Goal: Transaction & Acquisition: Obtain resource

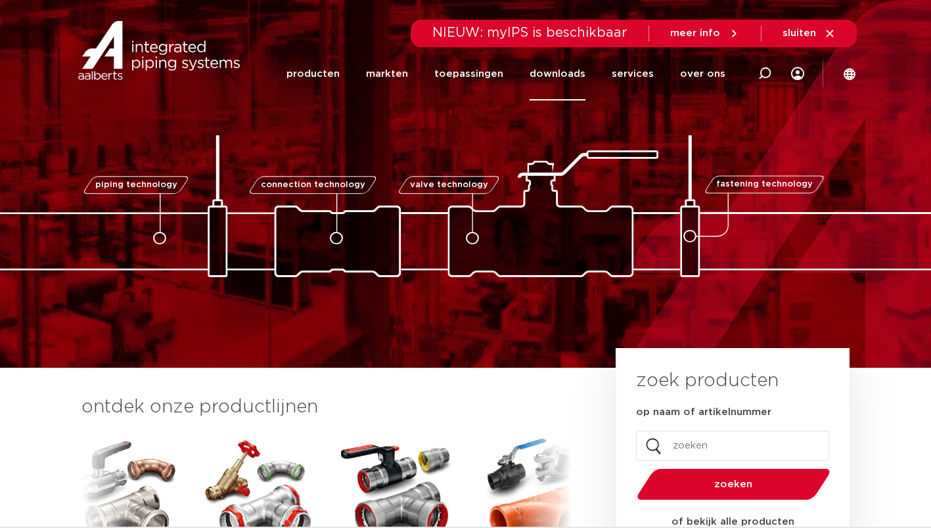
click at [555, 78] on link "downloads" at bounding box center [557, 73] width 56 height 53
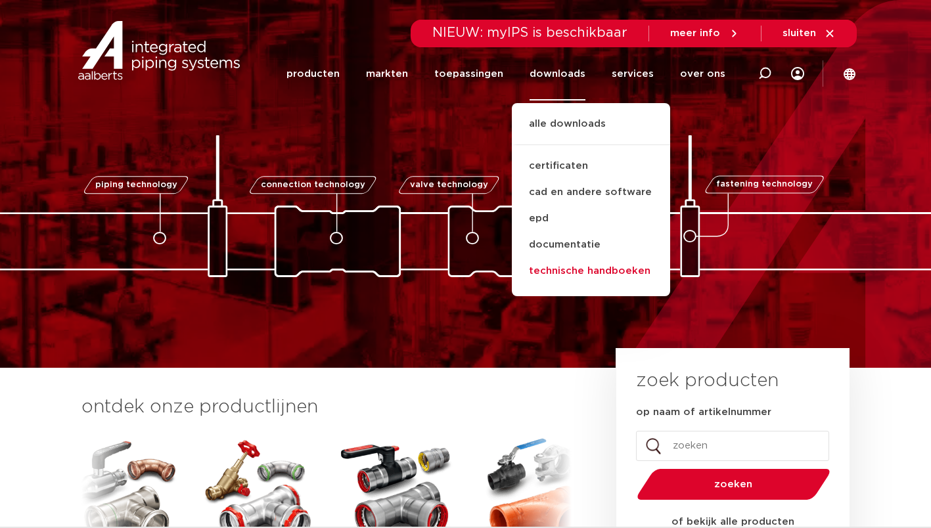
click at [558, 272] on link "technische handboeken" at bounding box center [591, 271] width 158 height 26
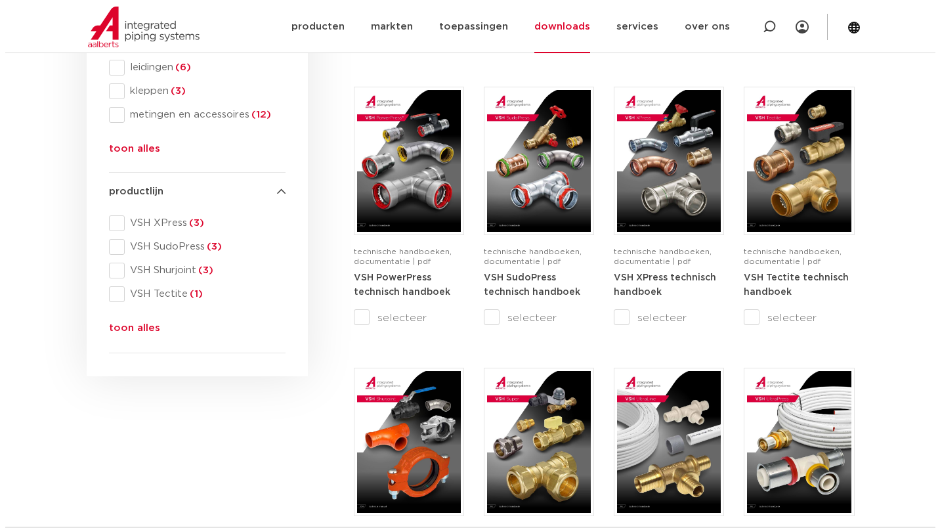
scroll to position [487, 0]
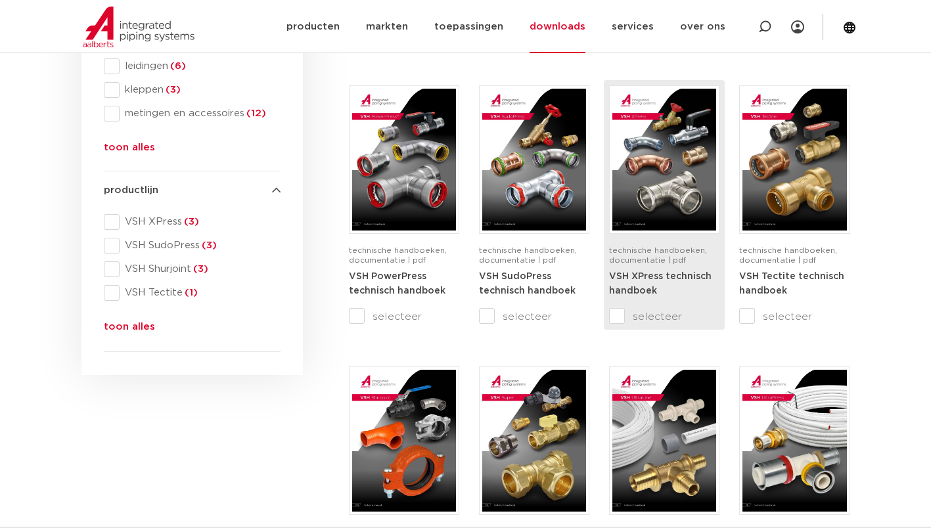
click at [615, 318] on input "selecteer" at bounding box center [636, 317] width 55 height 16
checkbox input "true"
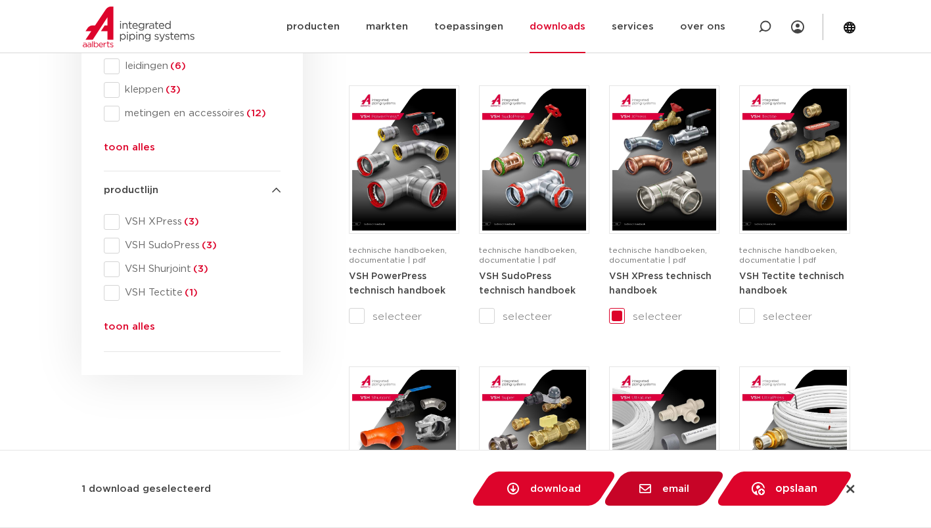
click at [656, 487] on span "email" at bounding box center [663, 488] width 59 height 13
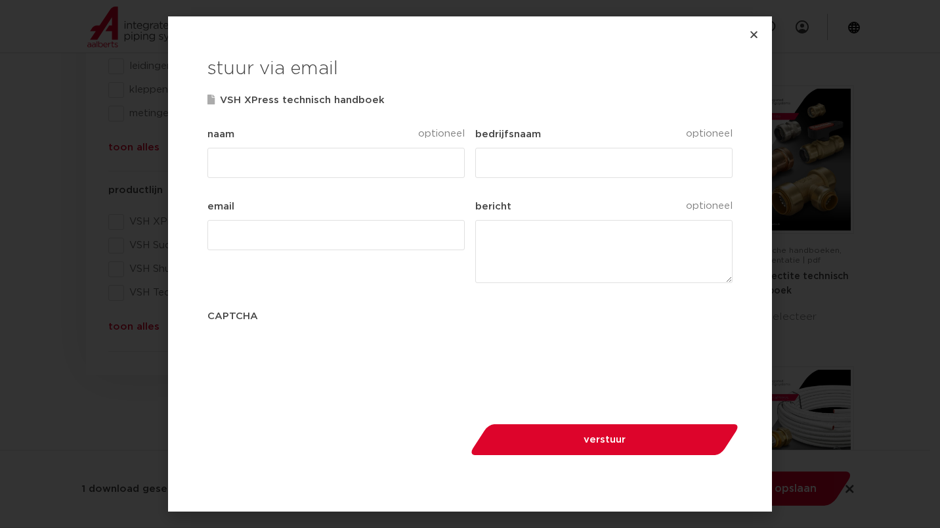
click at [247, 164] on input "naam" at bounding box center [336, 163] width 257 height 30
type input "[PERSON_NAME]"
click at [513, 162] on input "bedrijfsnaam" at bounding box center [603, 163] width 257 height 30
type input "AIPS"
click at [227, 236] on input "email (Vereist)" at bounding box center [336, 235] width 257 height 30
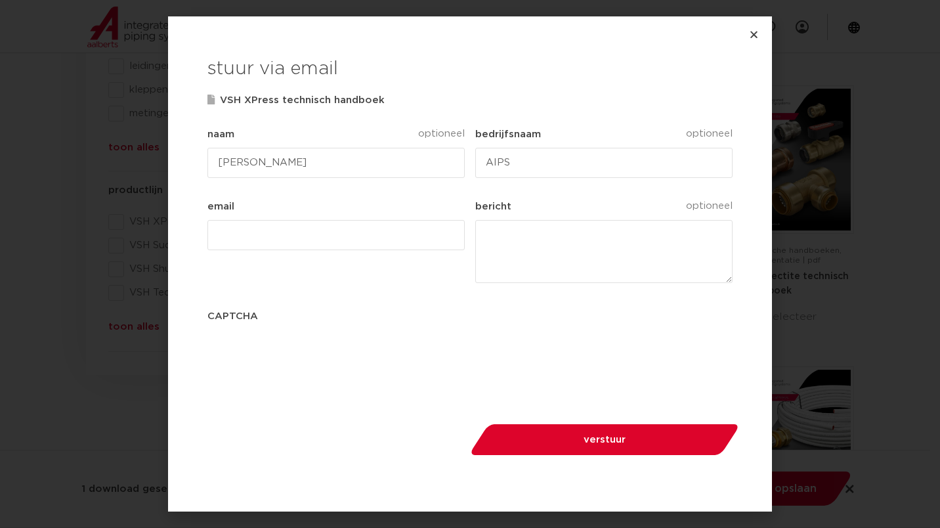
type input "[PERSON_NAME][EMAIL_ADDRESS][PERSON_NAME][PERSON_NAME][DOMAIN_NAME]"
click at [609, 439] on span "verstuur" at bounding box center [605, 440] width 200 height 10
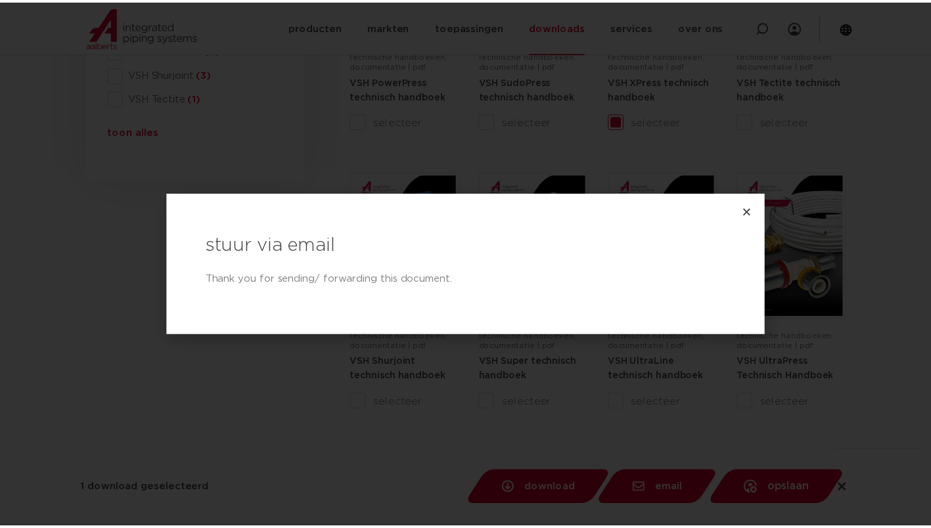
scroll to position [693, 0]
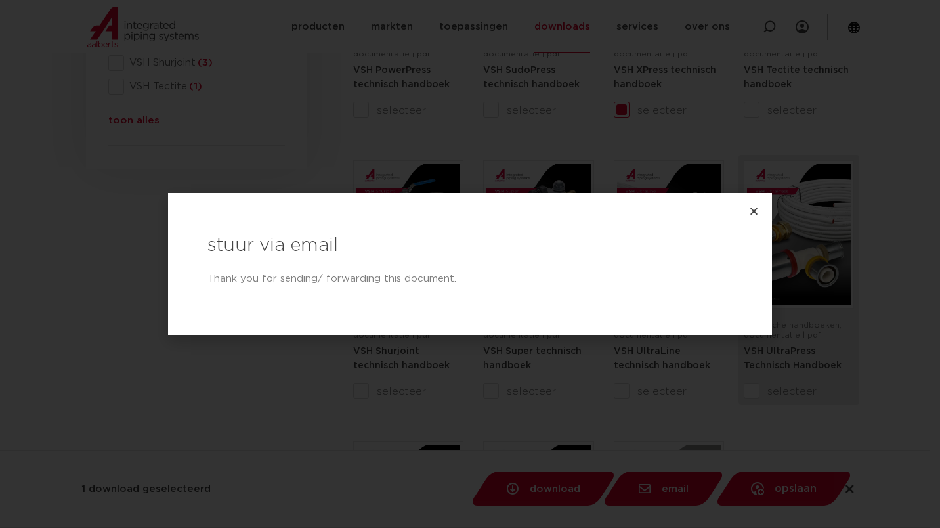
click at [755, 213] on icon "Close" at bounding box center [754, 211] width 10 height 10
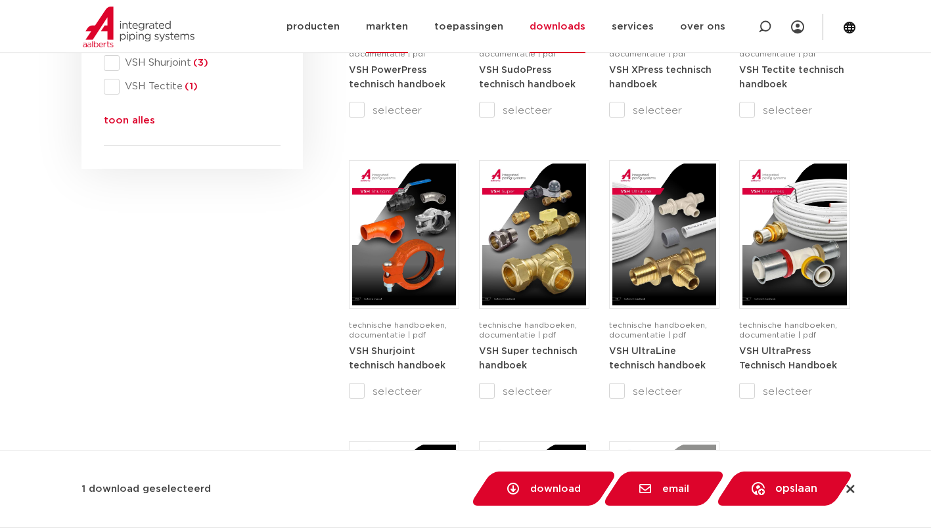
checkbox input "false"
